Goal: Register for event/course

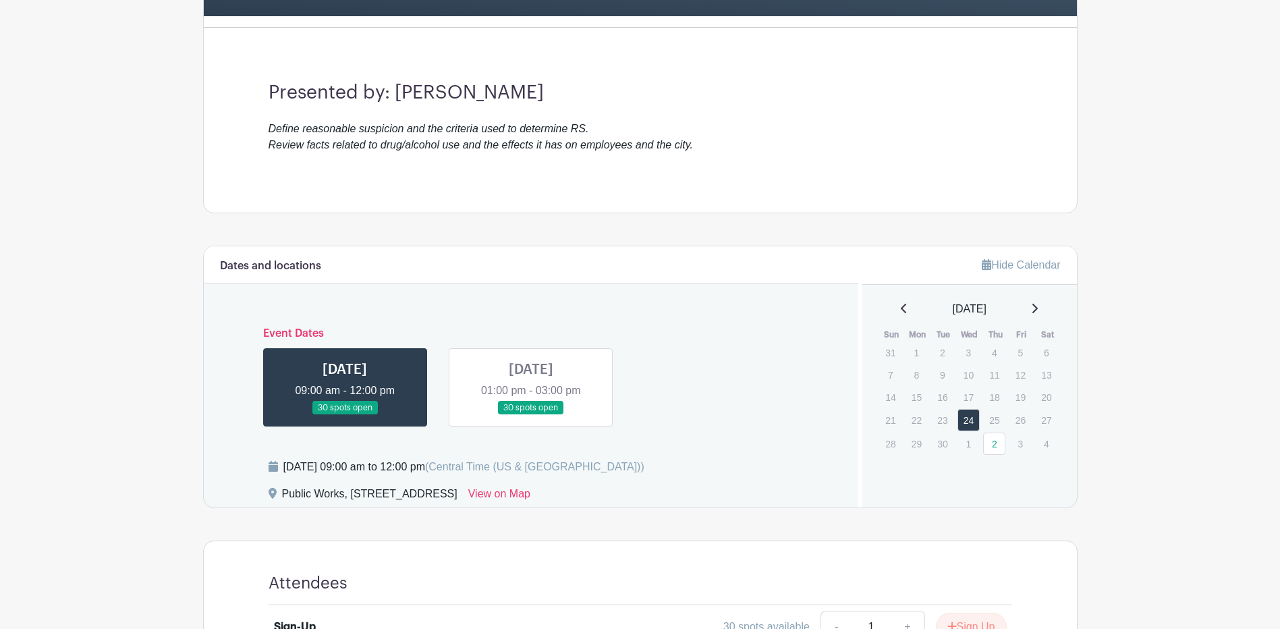
scroll to position [337, 0]
click at [531, 414] on link at bounding box center [531, 414] width 0 height 0
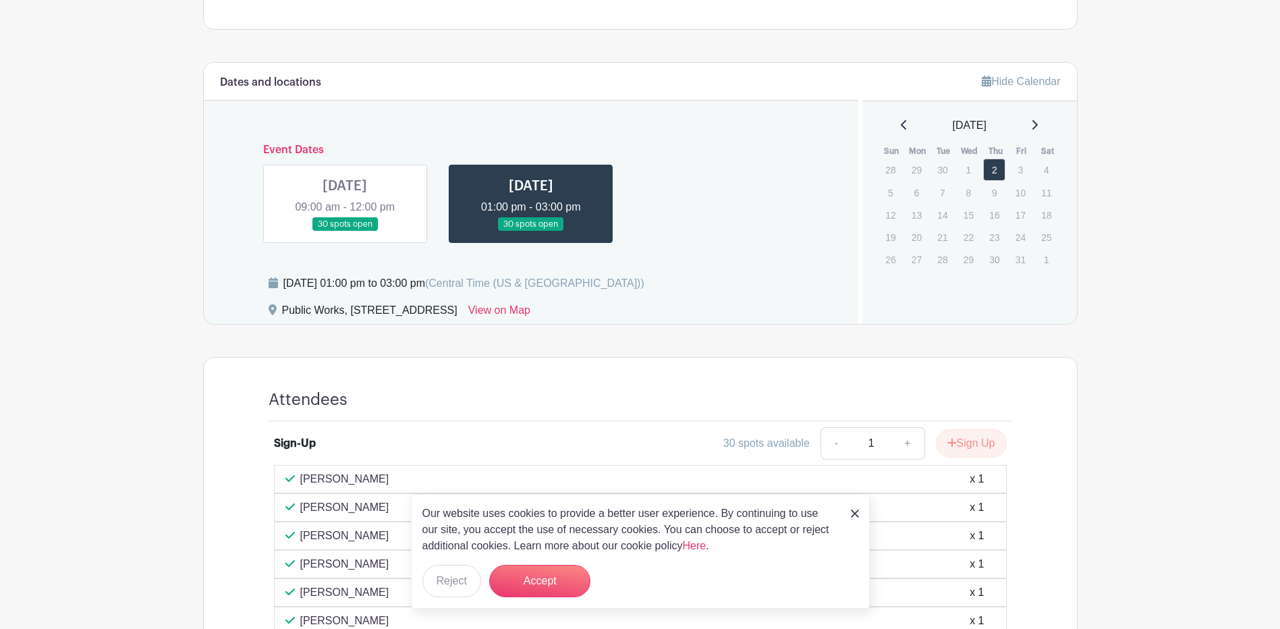
scroll to position [675, 0]
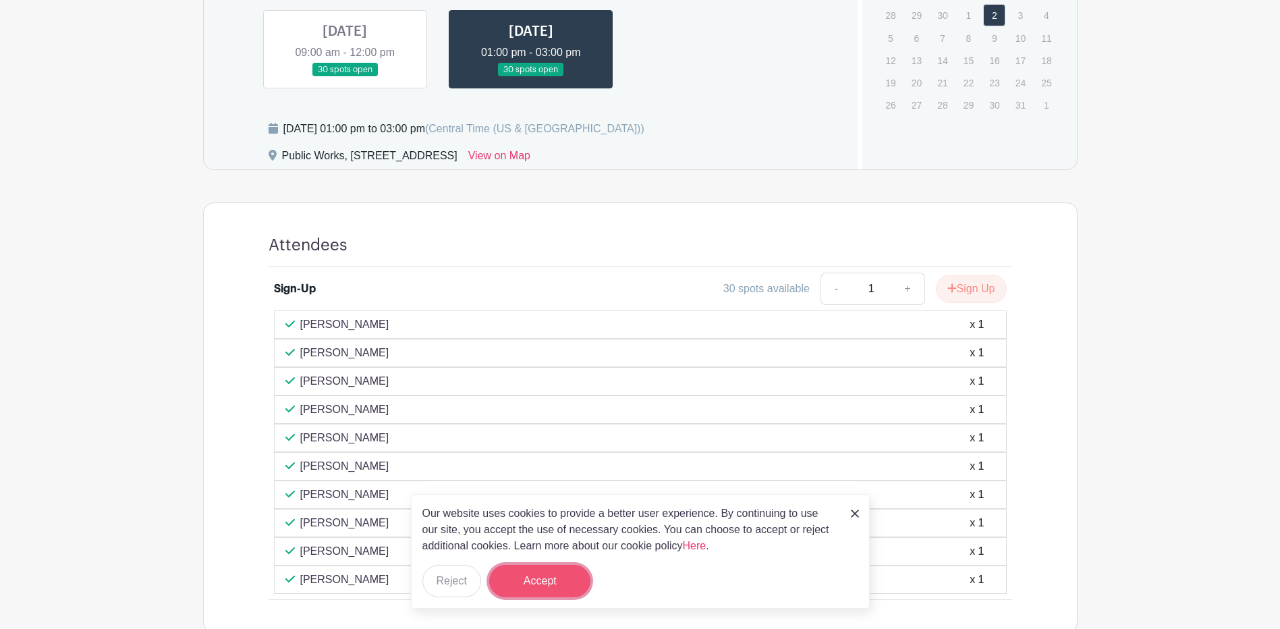
click at [561, 583] on button "Accept" at bounding box center [539, 581] width 101 height 32
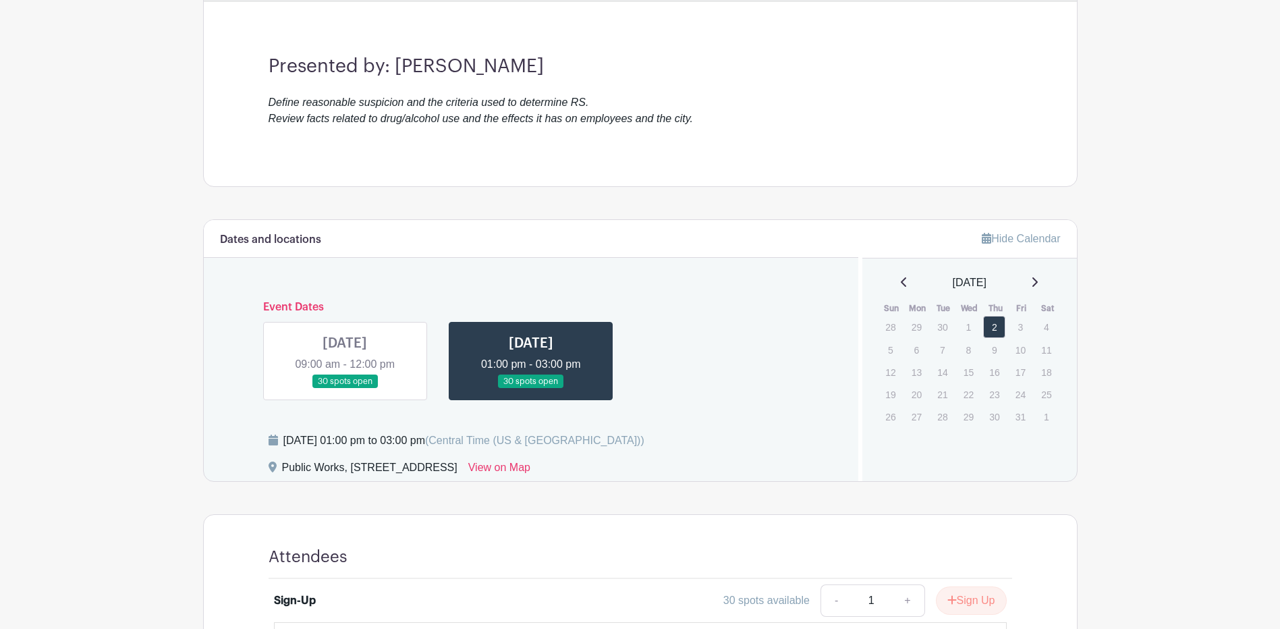
scroll to position [358, 0]
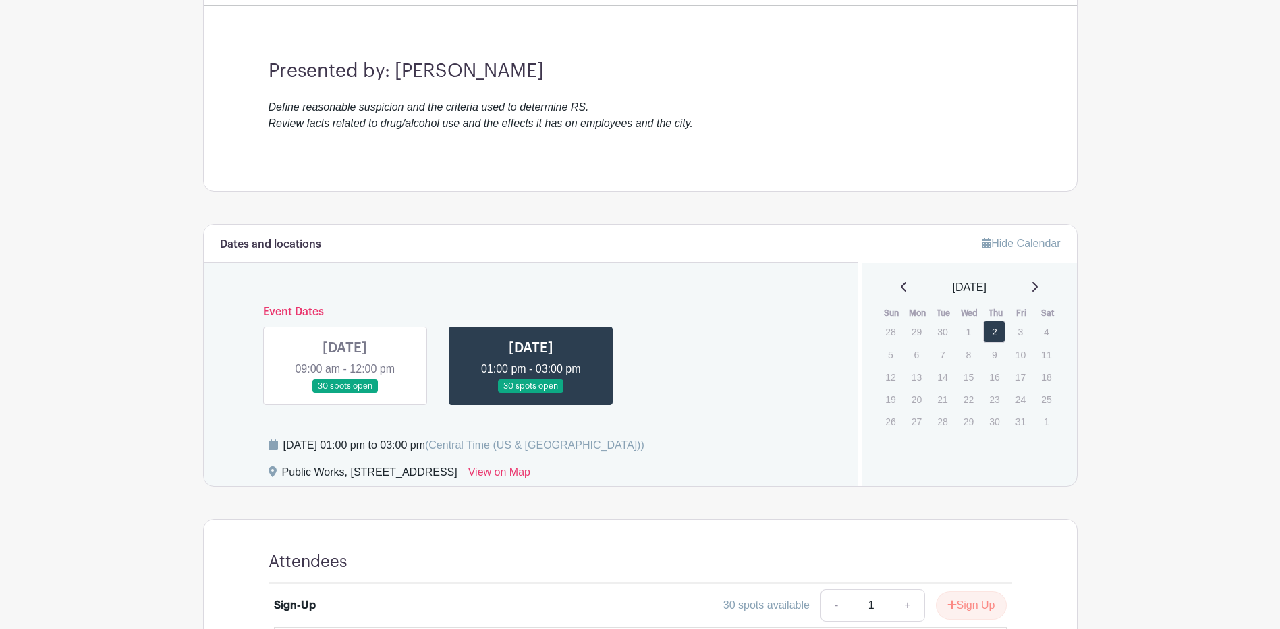
click at [345, 393] on link at bounding box center [345, 393] width 0 height 0
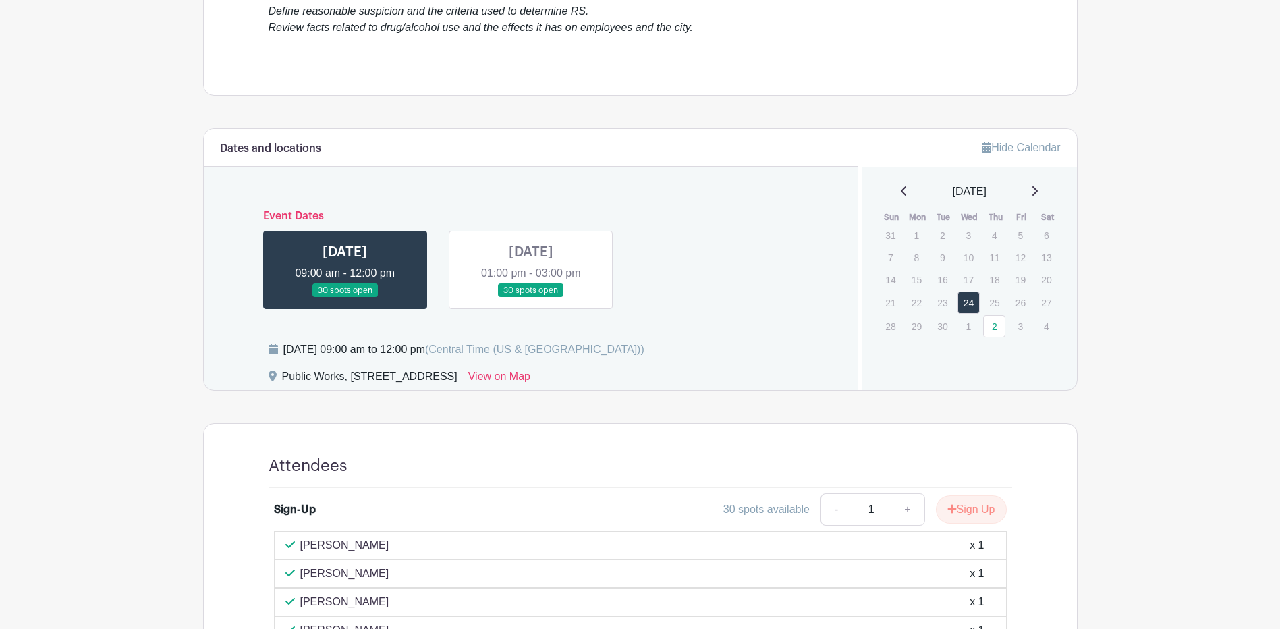
scroll to position [426, 0]
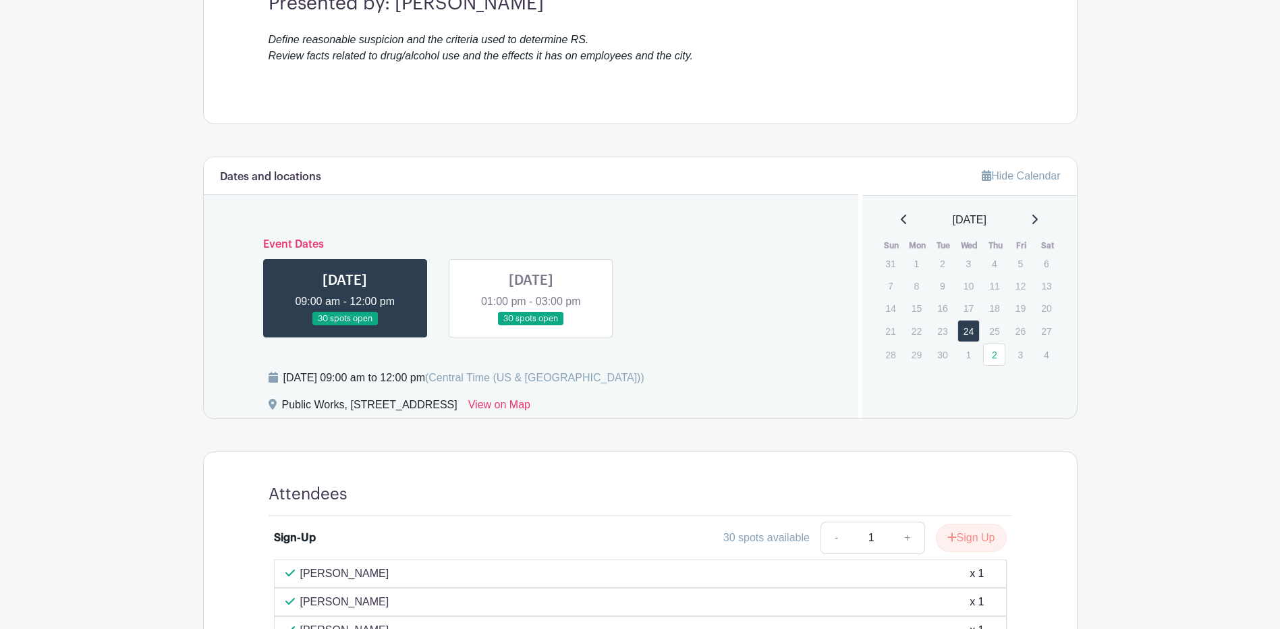
click at [531, 326] on link at bounding box center [531, 326] width 0 height 0
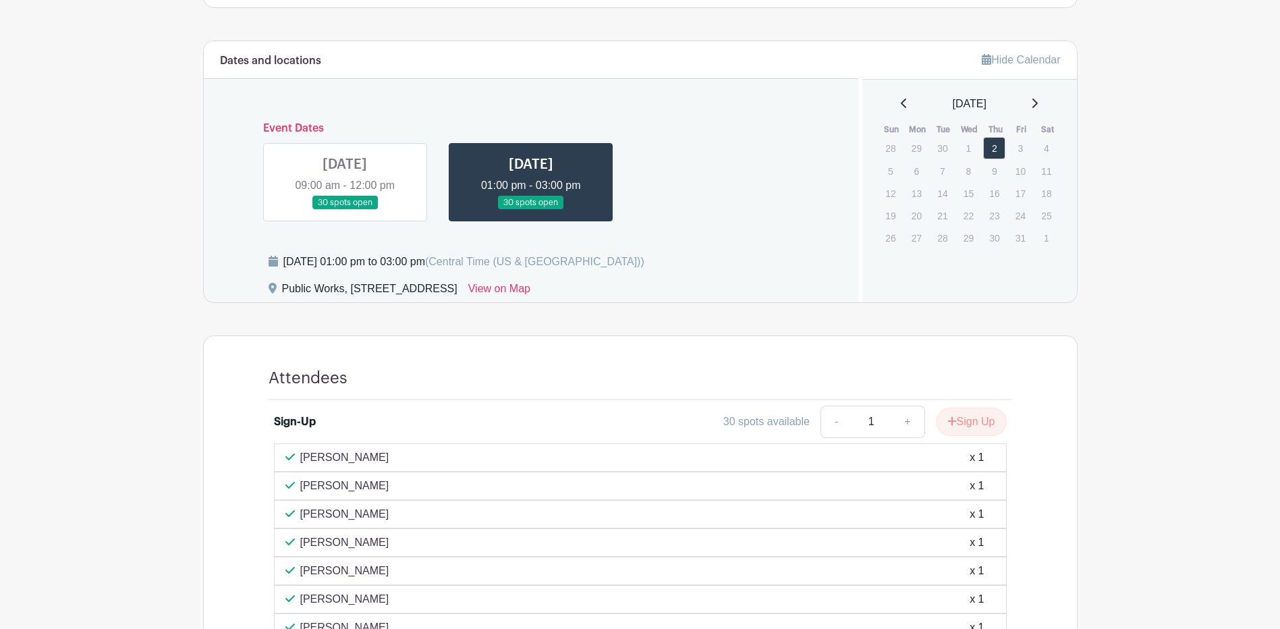
scroll to position [763, 0]
